Goal: Ask a question

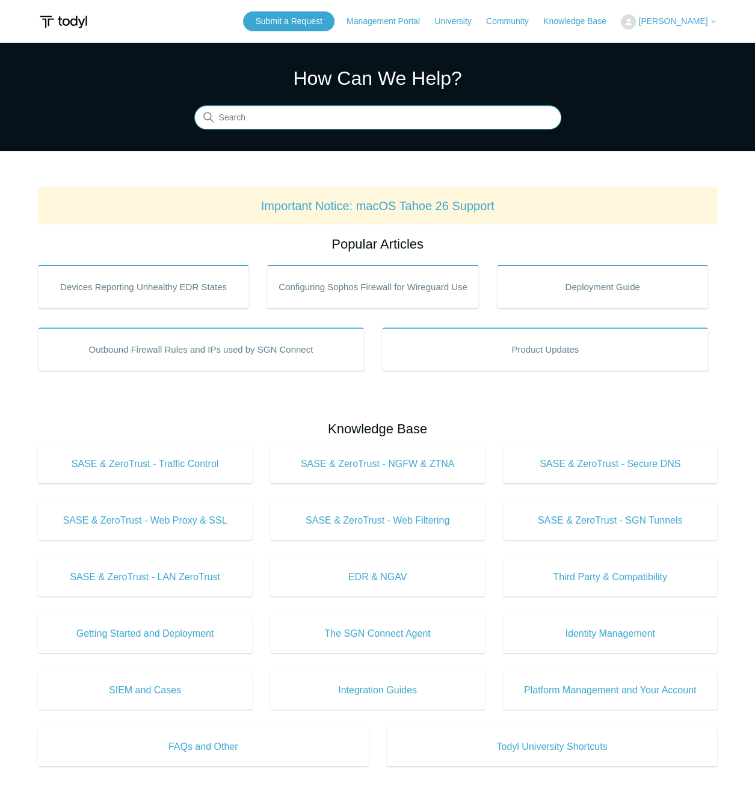
click at [246, 123] on input "Search" at bounding box center [377, 118] width 367 height 24
click at [314, 25] on link "Submit a Request" at bounding box center [288, 21] width 91 height 20
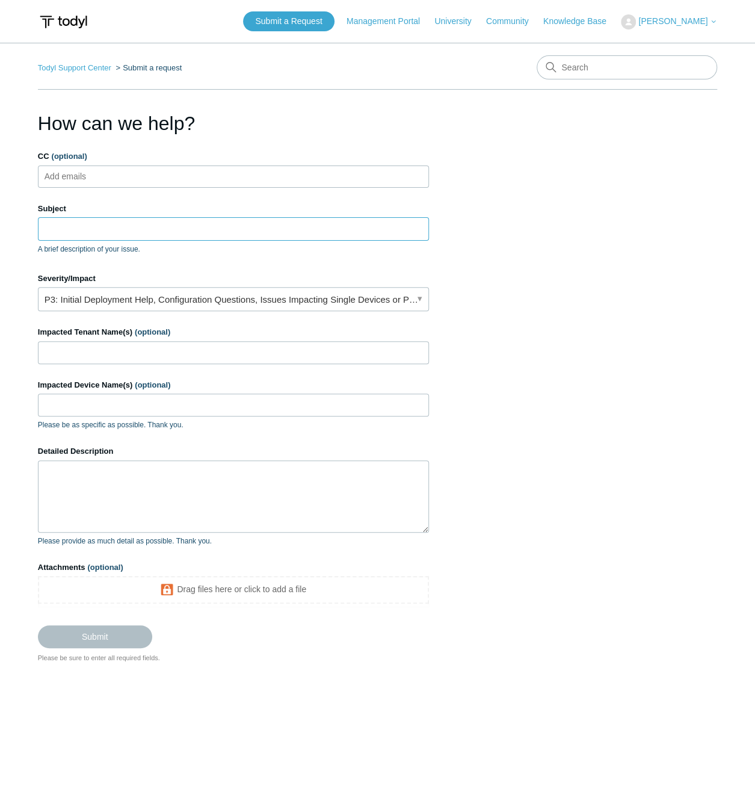
click at [124, 228] on input "Subject" at bounding box center [233, 228] width 391 height 23
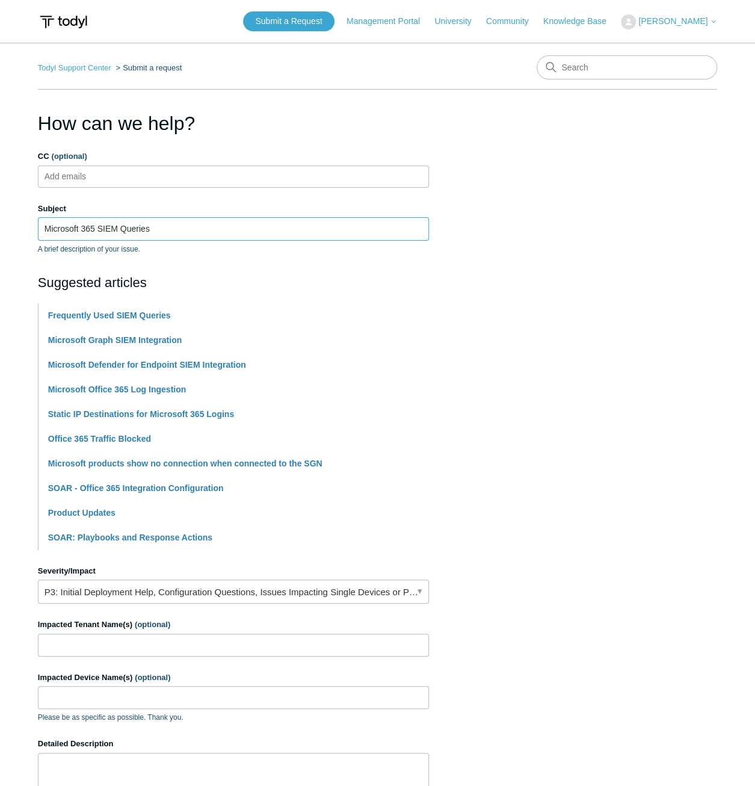
scroll to position [181, 0]
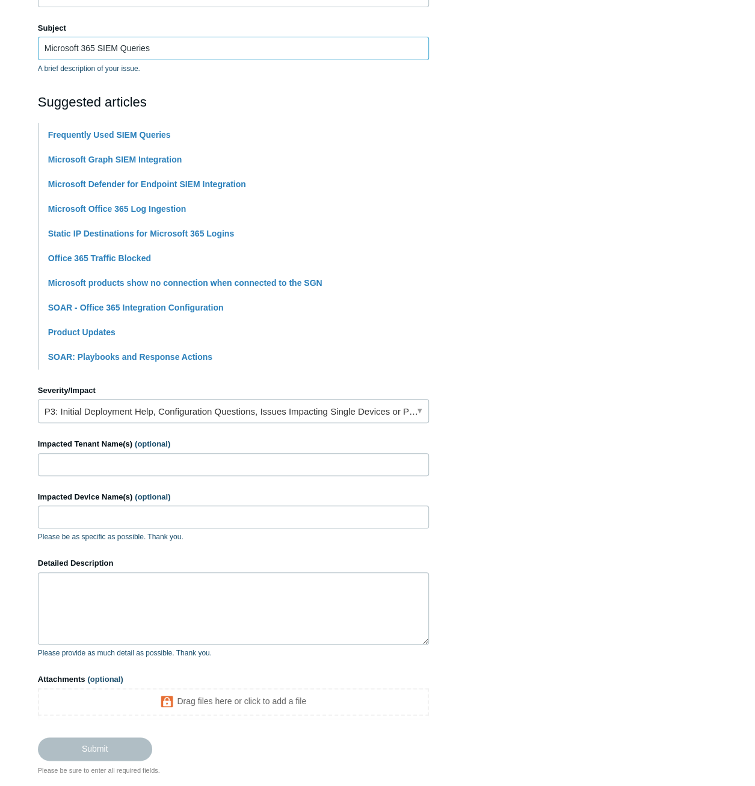
type input "Microsoft 365 SIEM Queries"
click at [132, 584] on textarea "Detailed Description" at bounding box center [233, 608] width 391 height 72
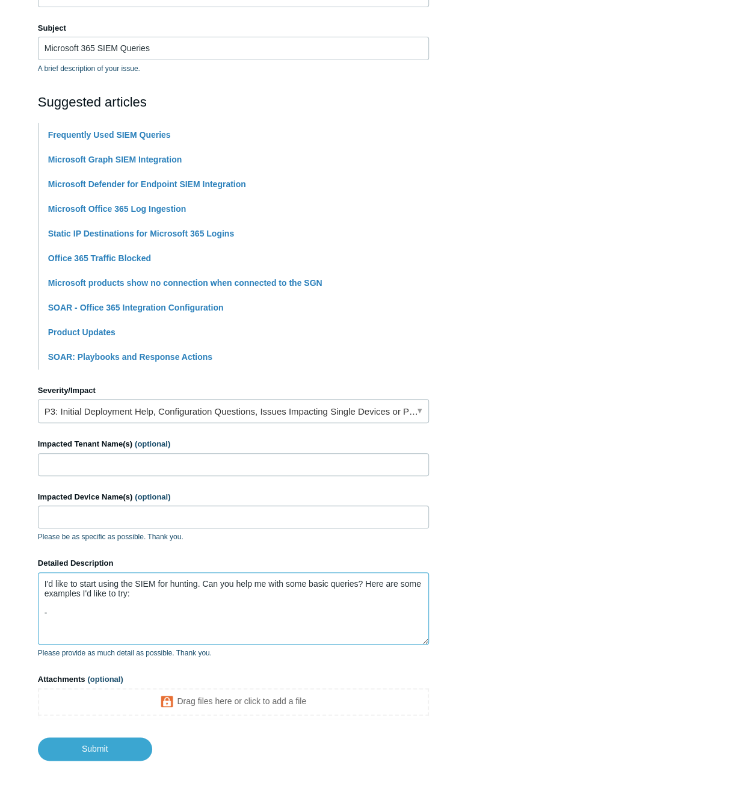
click at [91, 611] on textarea "I'd like to start using the SIEM for hunting. Can you help me with some basic q…" at bounding box center [233, 608] width 391 height 72
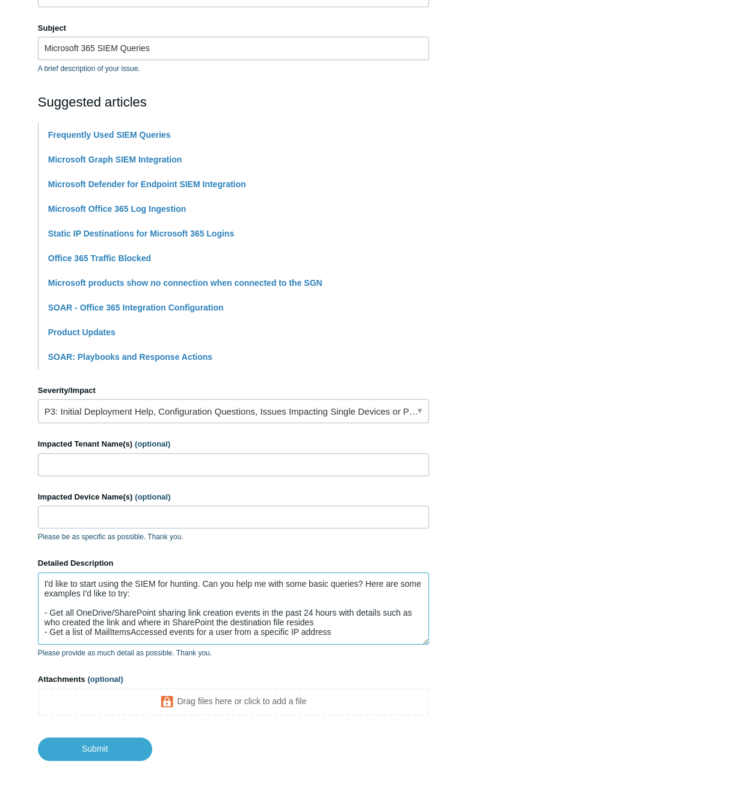
scroll to position [2, 0]
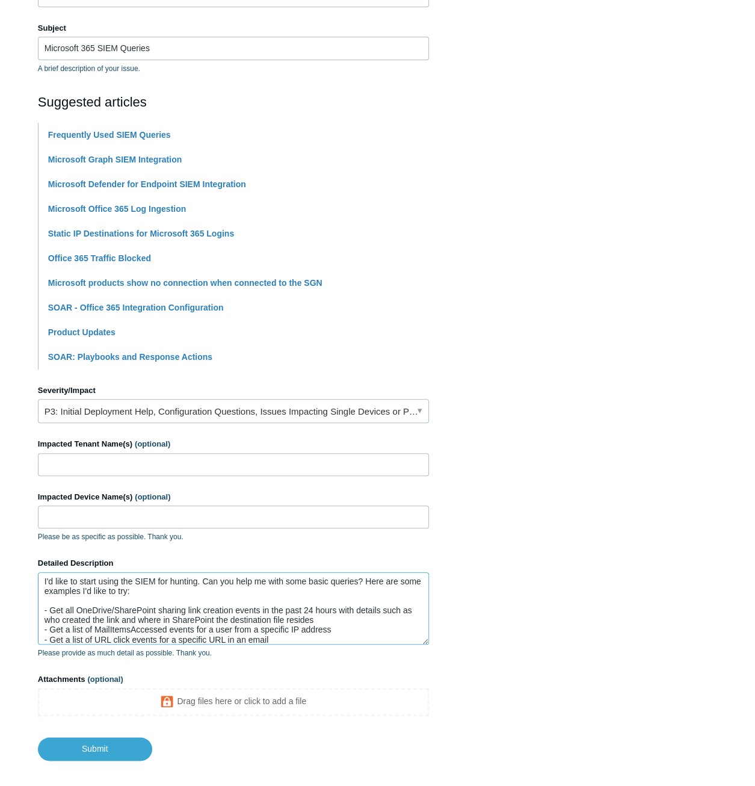
click at [299, 640] on textarea "I'd like to start using the SIEM for hunting. Can you help me with some basic q…" at bounding box center [233, 608] width 391 height 72
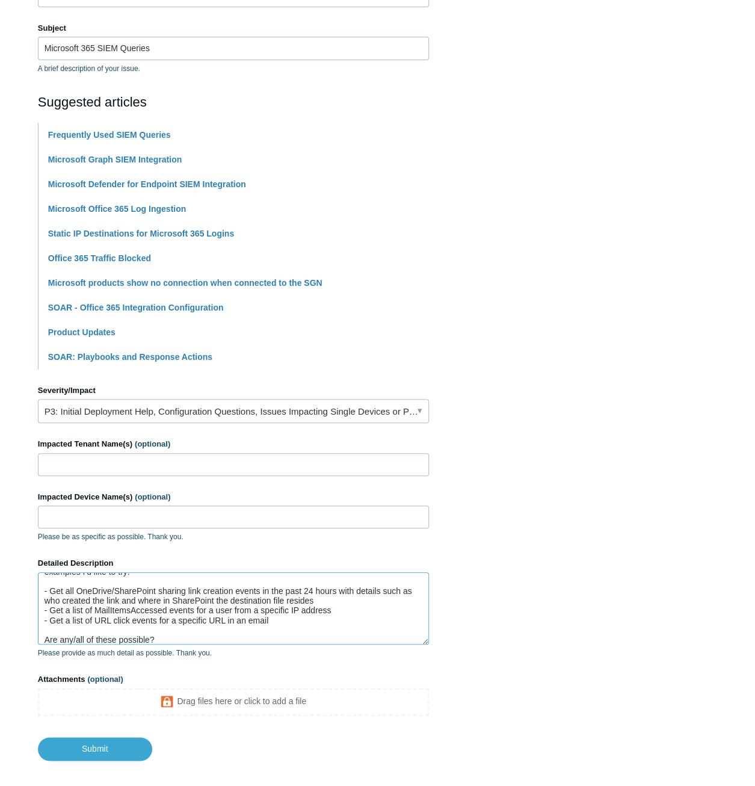
scroll to position [0, 0]
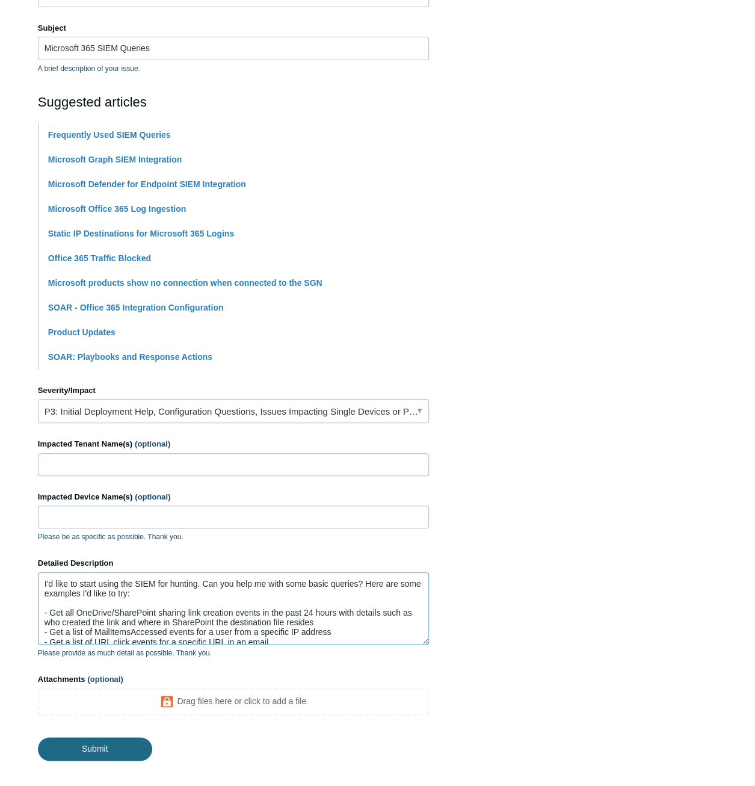
type textarea "I'd like to start using the SIEM for hunting. Can you help me with some basic q…"
click at [119, 747] on input "Submit" at bounding box center [95, 749] width 114 height 24
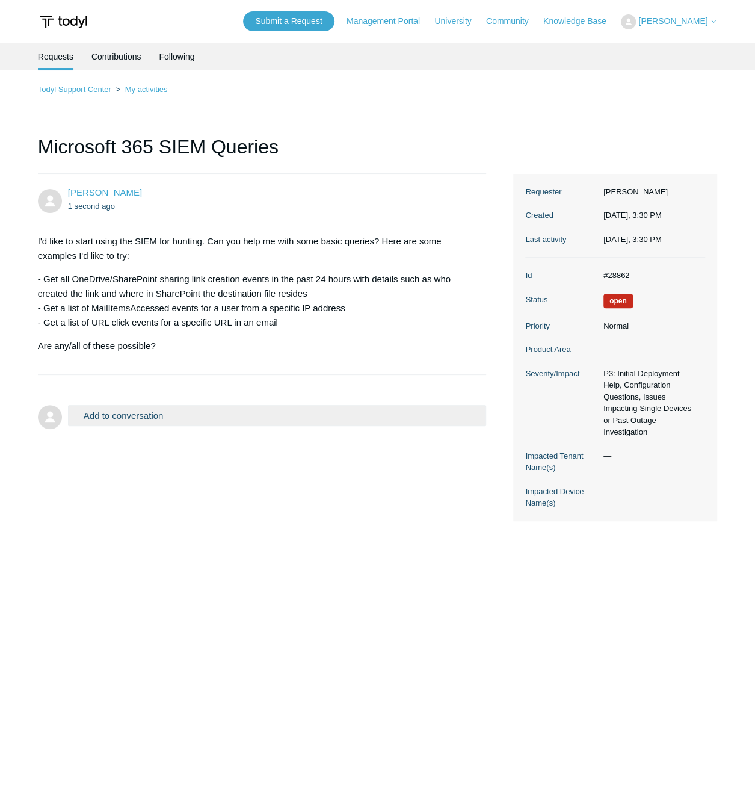
click at [291, 118] on div "Todyl Support Center My activities Microsoft 365 SIEM Queries [PERSON_NAME] 1 s…" at bounding box center [378, 301] width 680 height 439
